Goal: Task Accomplishment & Management: Complete application form

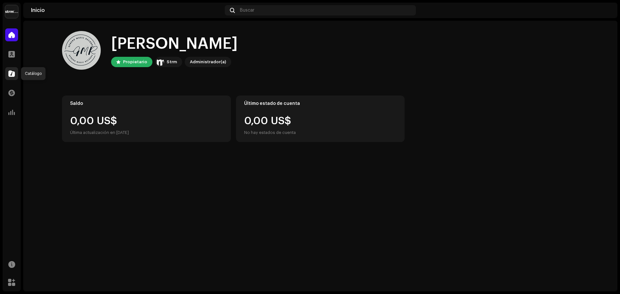
click at [18, 69] on div at bounding box center [11, 73] width 13 height 13
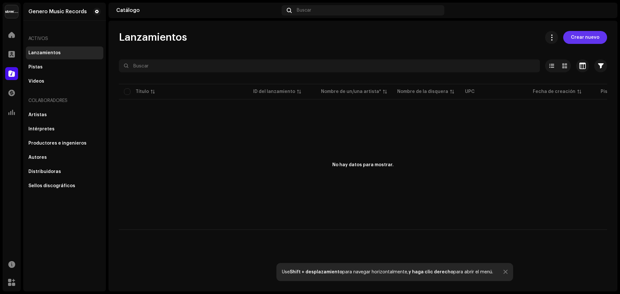
click at [581, 34] on span "Crear nuevo" at bounding box center [585, 37] width 28 height 13
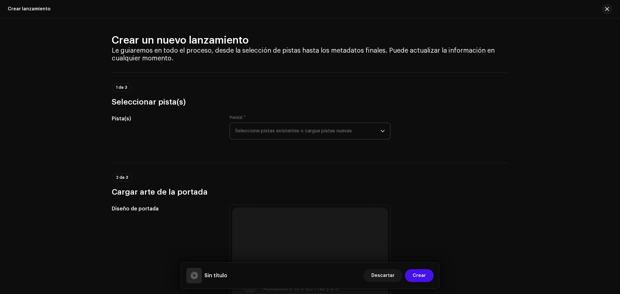
click at [331, 128] on span "Seleccione pistas existentes o cargue pistas nuevas" at bounding box center [307, 131] width 145 height 16
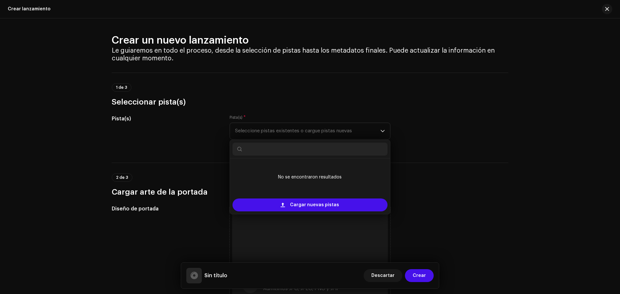
click at [358, 103] on h3 "Seleccionar pista(s)" at bounding box center [310, 102] width 396 height 10
